Goal: Task Accomplishment & Management: Use online tool/utility

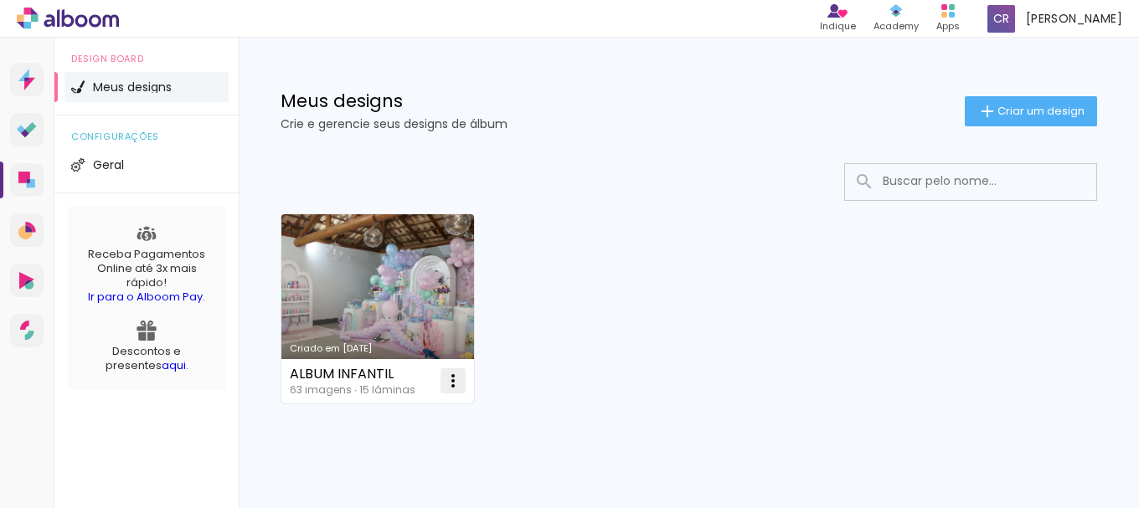
click at [453, 376] on iron-icon at bounding box center [453, 381] width 20 height 20
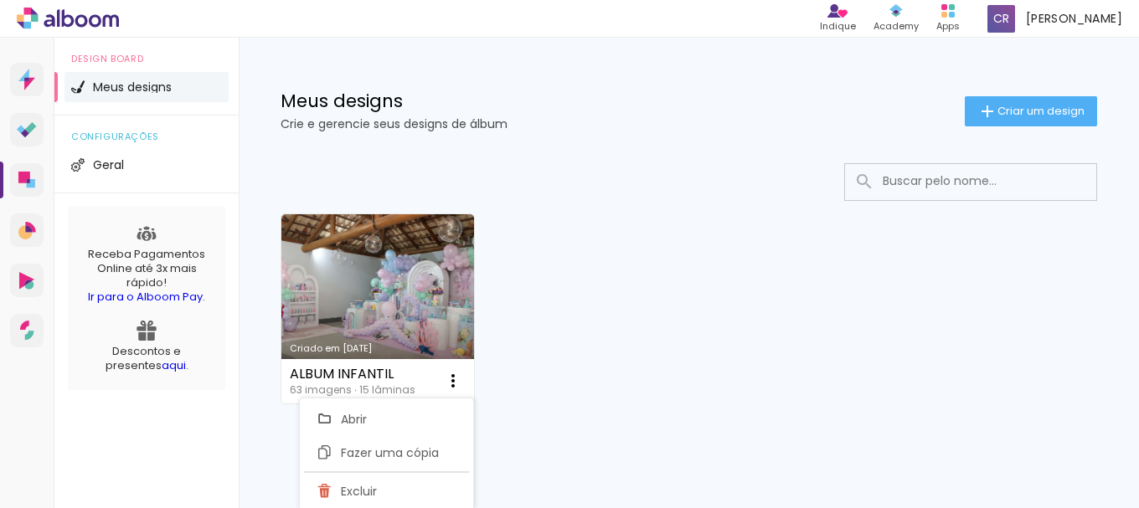
click at [661, 352] on div "Criado em 26/09/25 ALBUM INFANTIL 63 imagens ∙ 15 lâminas Abrir Fazer uma cópia…" at bounding box center [688, 308] width 831 height 204
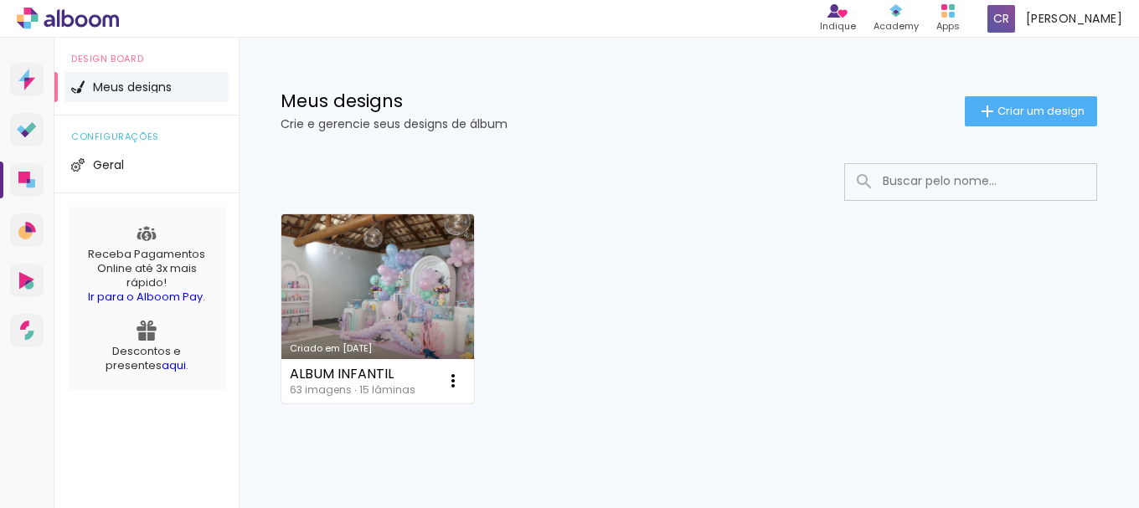
click at [339, 280] on link "Criado em [DATE]" at bounding box center [377, 308] width 193 height 189
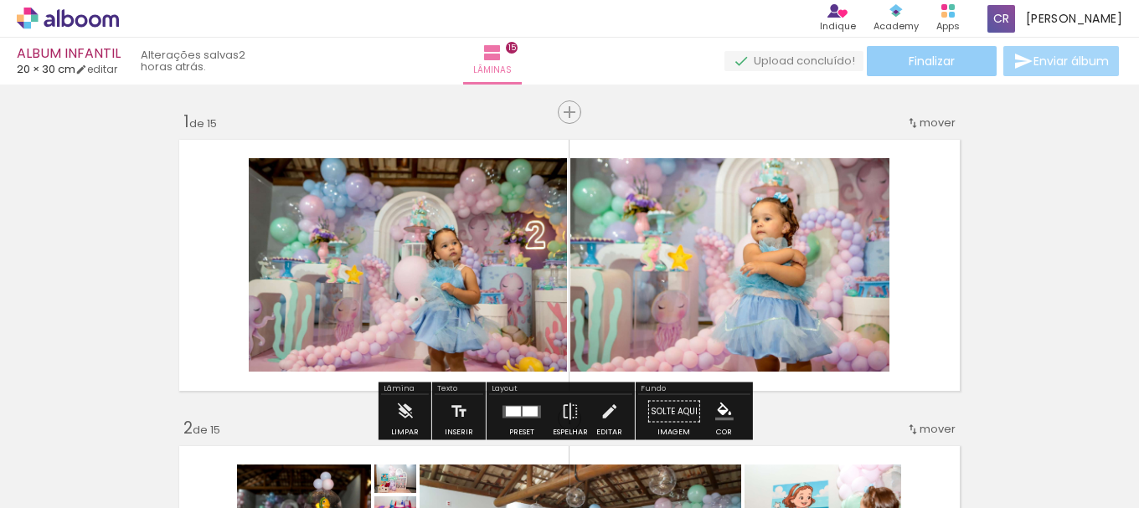
click at [947, 63] on span "Finalizar" at bounding box center [931, 61] width 46 height 12
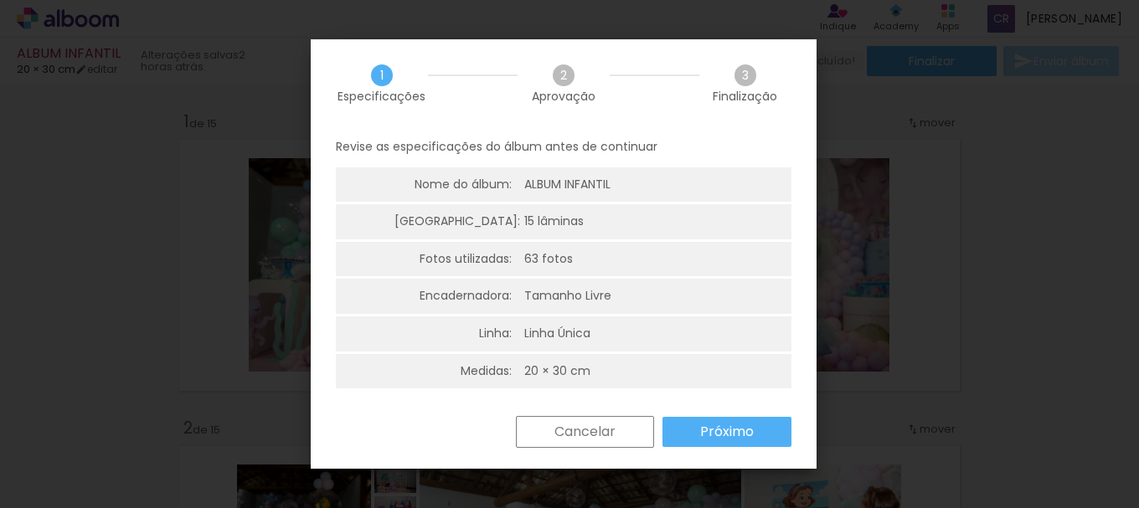
click at [0, 0] on slot "Próximo" at bounding box center [0, 0] width 0 height 0
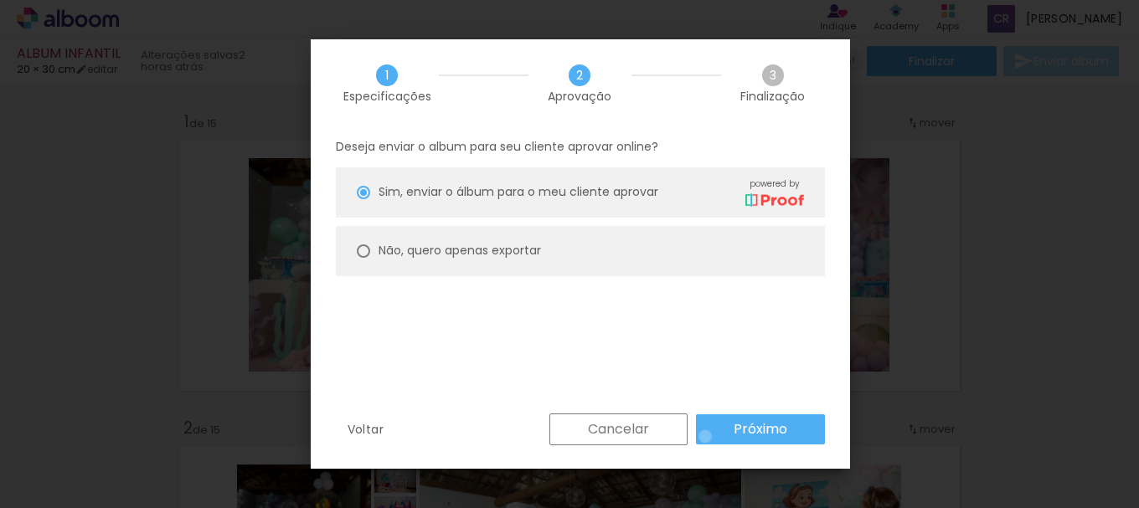
click at [0, 0] on paper-button "Próximo" at bounding box center [0, 0] width 0 height 0
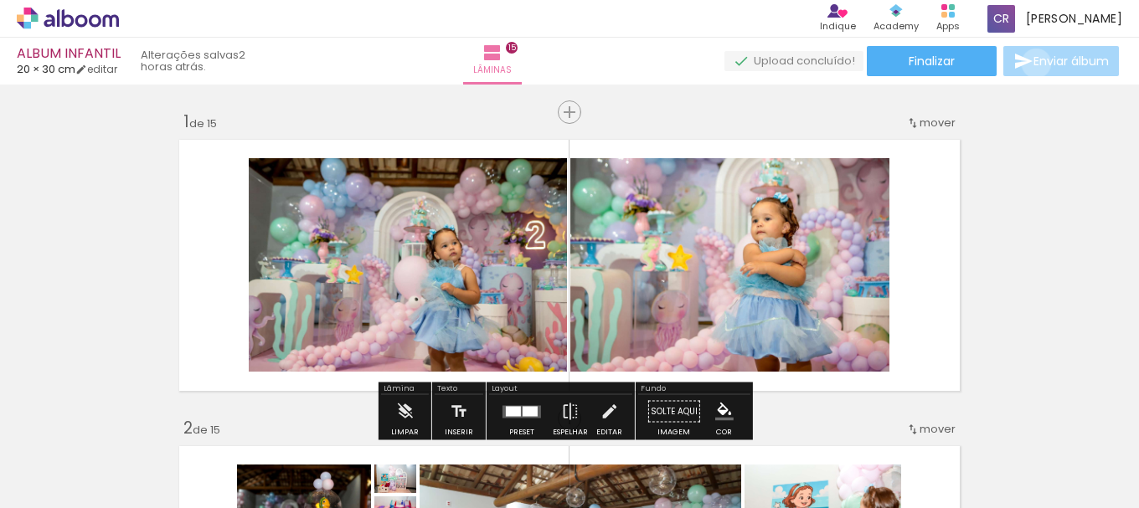
click at [1033, 64] on span "Enviar álbum" at bounding box center [1070, 61] width 75 height 12
click at [942, 63] on span "Finalizar" at bounding box center [931, 61] width 46 height 12
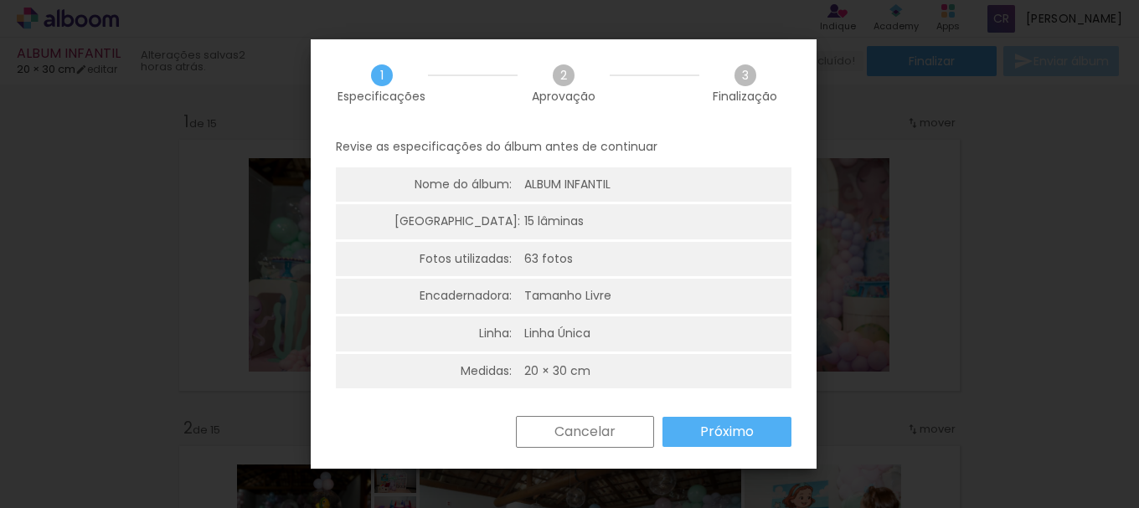
click at [0, 0] on paper-button "Próximo" at bounding box center [0, 0] width 0 height 0
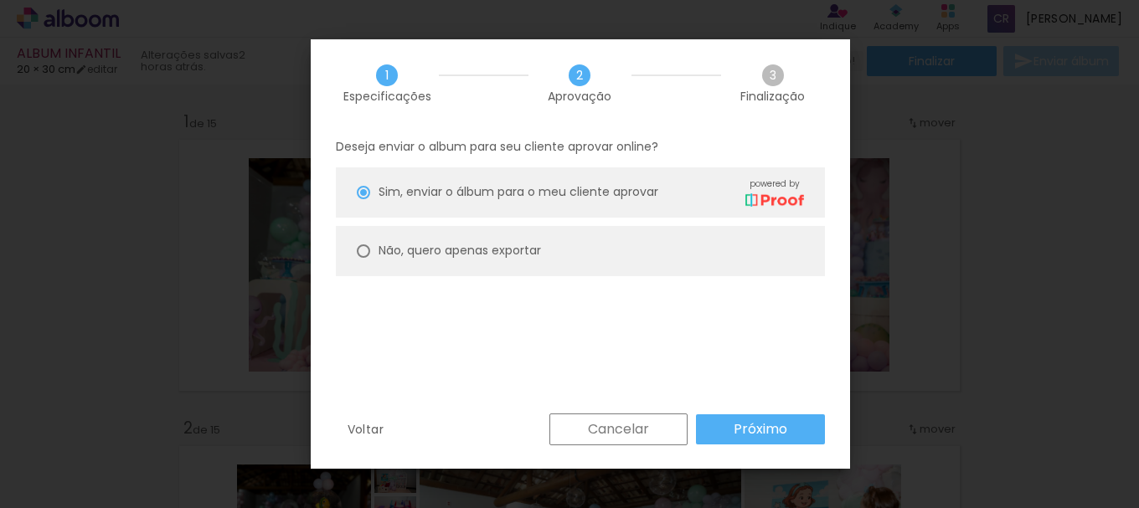
click at [0, 0] on div "Cancelar Próximo" at bounding box center [0, 0] width 0 height 0
click at [0, 0] on paper-button "Próximo" at bounding box center [0, 0] width 0 height 0
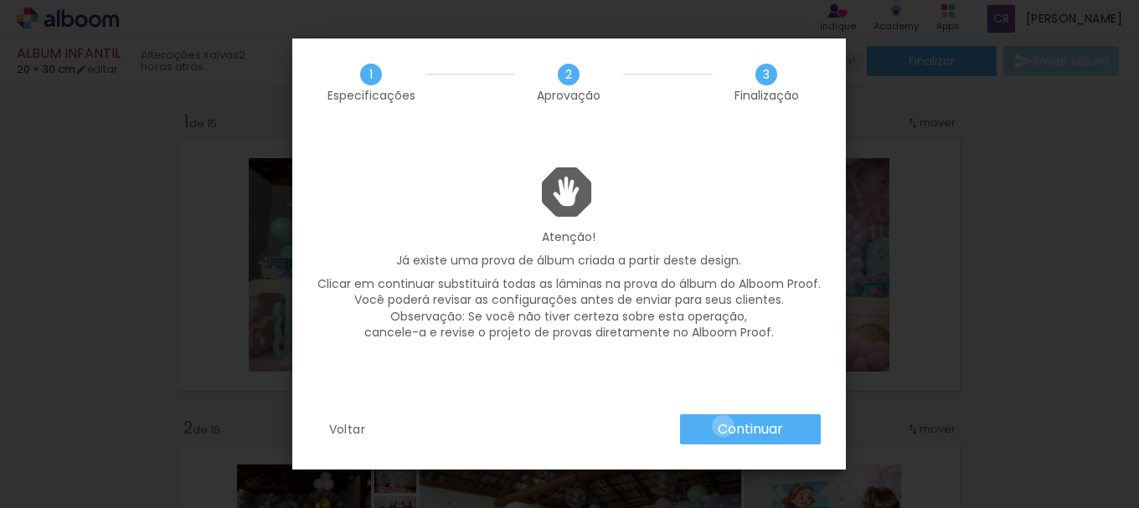
click at [0, 0] on slot "Continuar" at bounding box center [0, 0] width 0 height 0
